Goal: Information Seeking & Learning: Find specific page/section

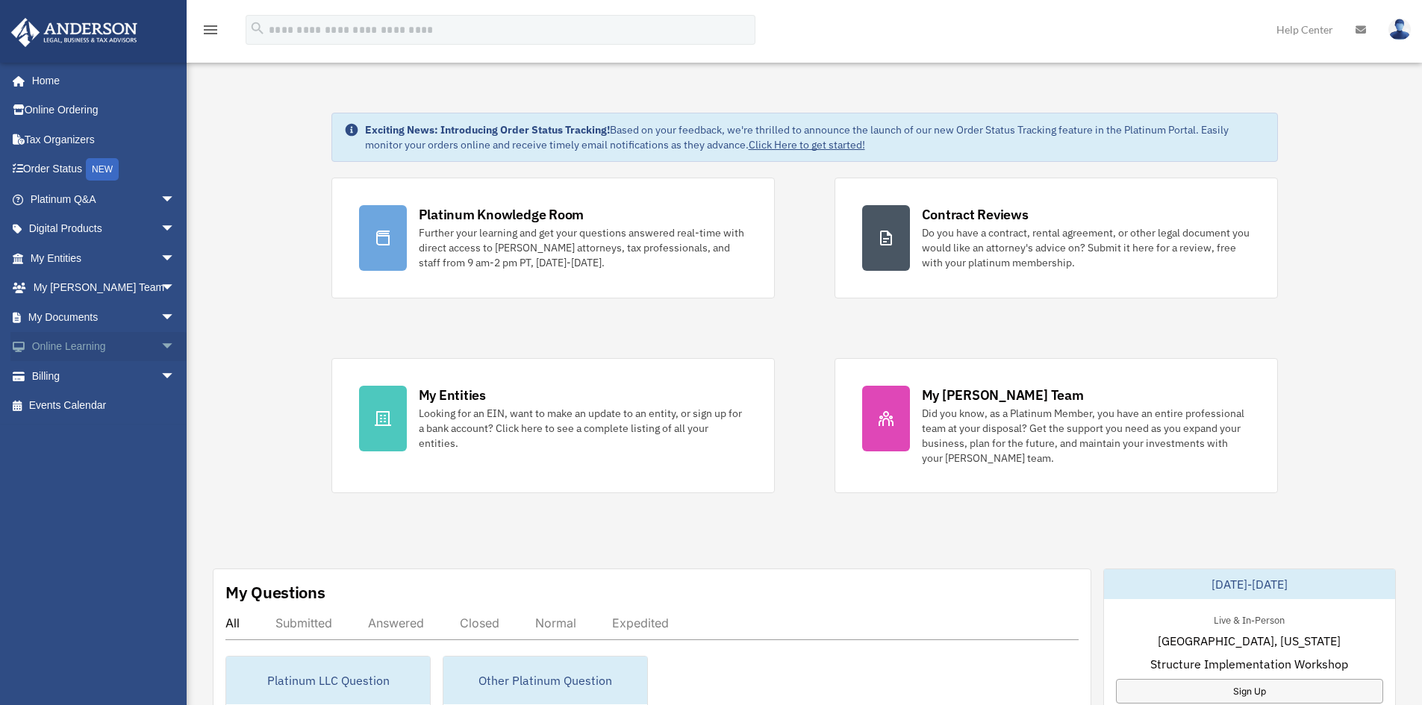
click at [76, 346] on link "Online Learning arrow_drop_down" at bounding box center [103, 347] width 187 height 30
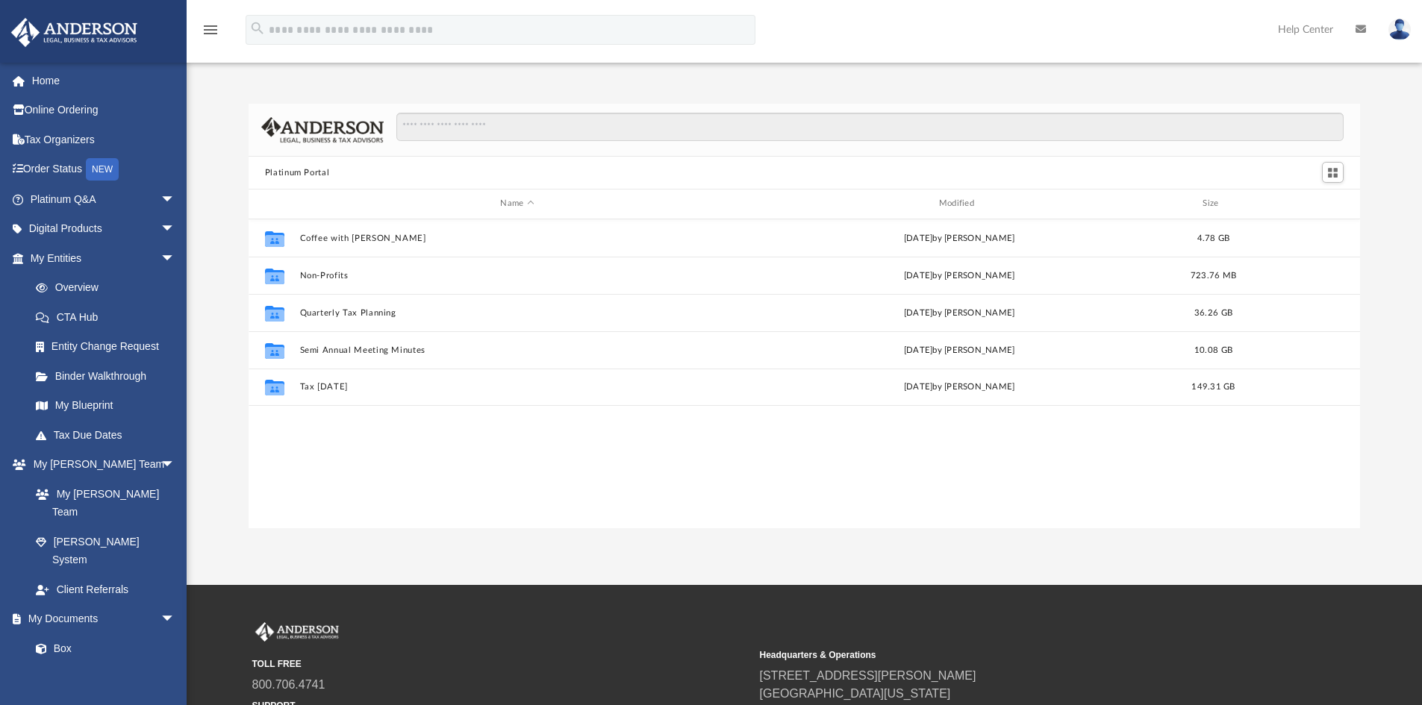
scroll to position [328, 1100]
click at [85, 664] on link "Meeting Minutes" at bounding box center [109, 679] width 177 height 30
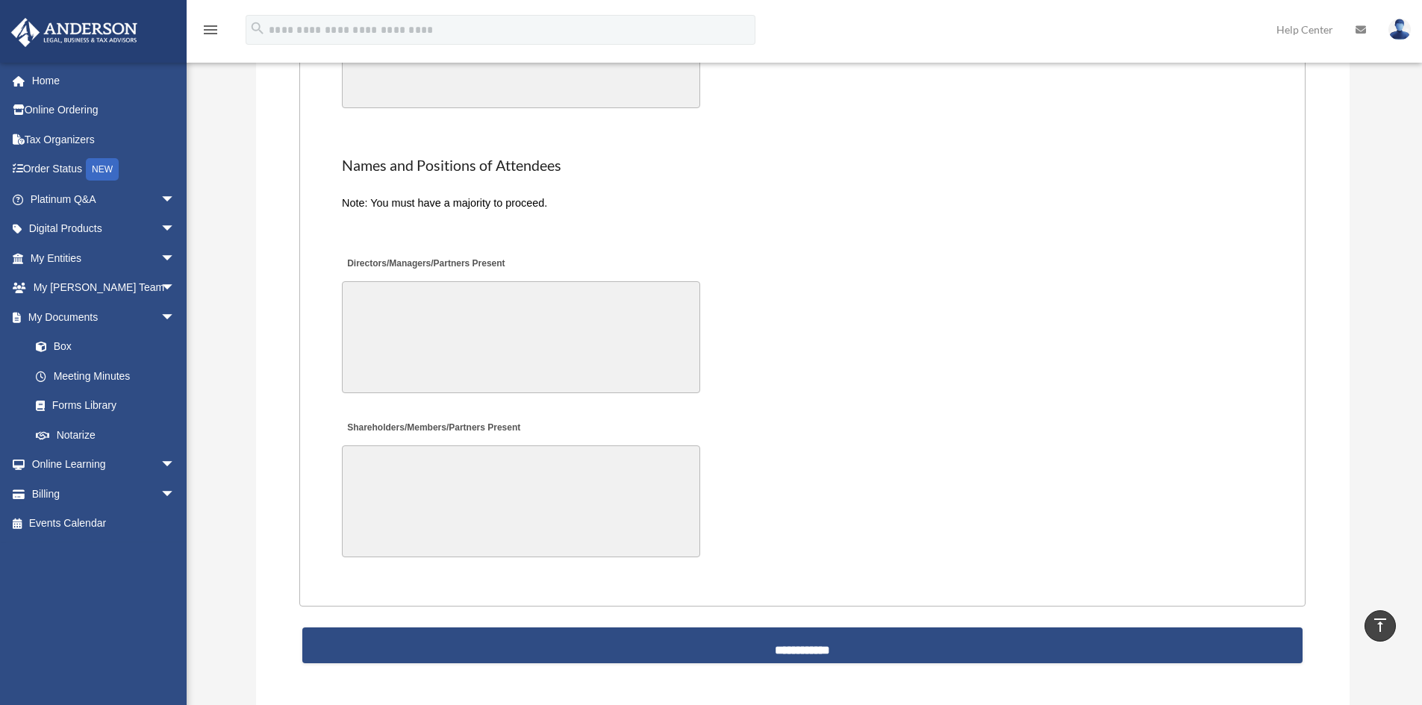
scroll to position [3061, 0]
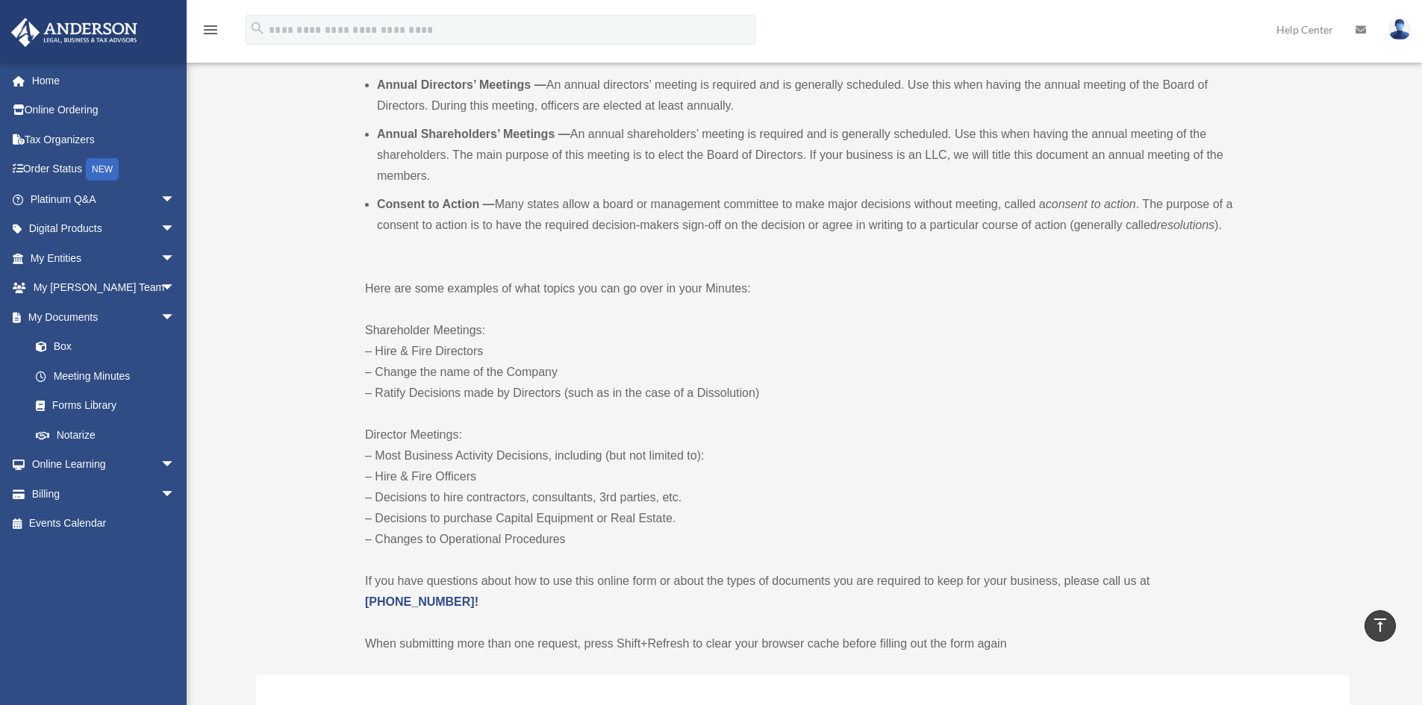
drag, startPoint x: 808, startPoint y: 425, endPoint x: 808, endPoint y: 261, distance: 164.2
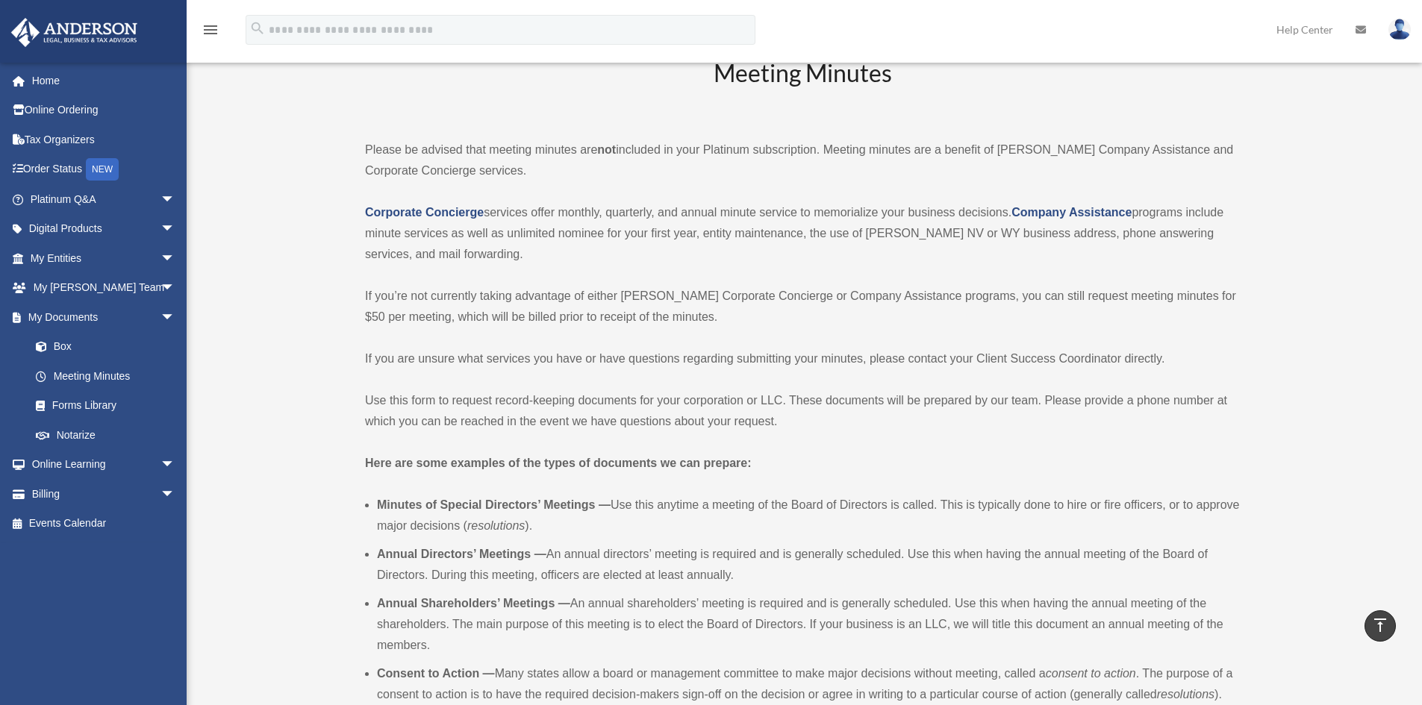
scroll to position [0, 0]
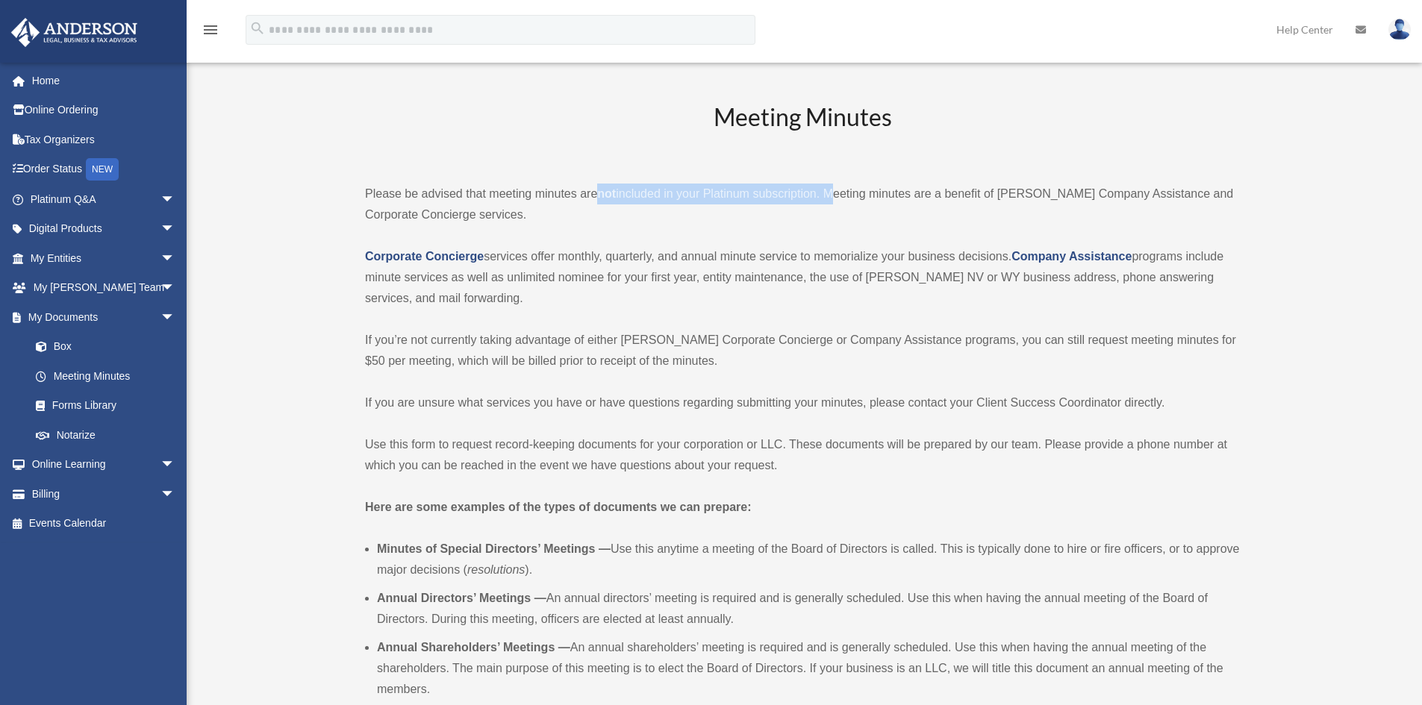
drag, startPoint x: 599, startPoint y: 195, endPoint x: 832, endPoint y: 197, distance: 232.9
click at [832, 197] on p "Please be advised that meeting minutes are not included in your Platinum subscr…" at bounding box center [802, 205] width 875 height 42
click at [750, 211] on p "Please be advised that meeting minutes are not included in your Platinum subscr…" at bounding box center [802, 205] width 875 height 42
